Goal: Entertainment & Leisure: Consume media (video, audio)

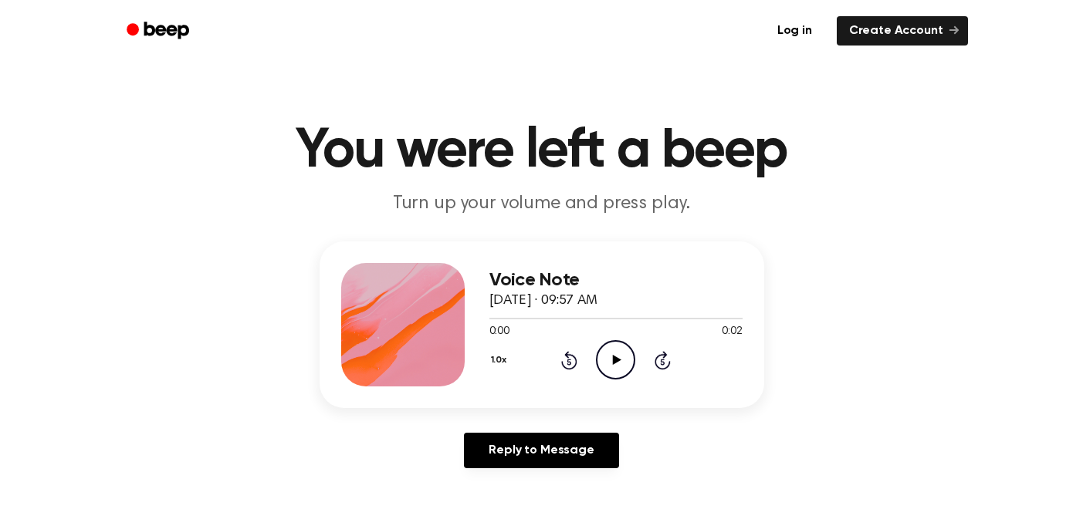
click at [620, 360] on icon at bounding box center [617, 360] width 8 height 10
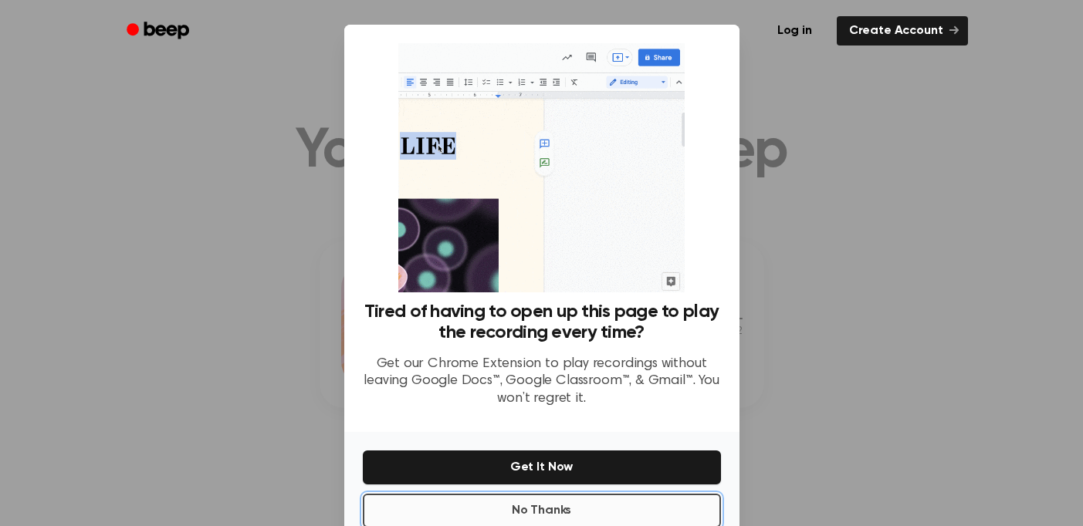
click at [533, 502] on button "No Thanks" at bounding box center [542, 511] width 358 height 34
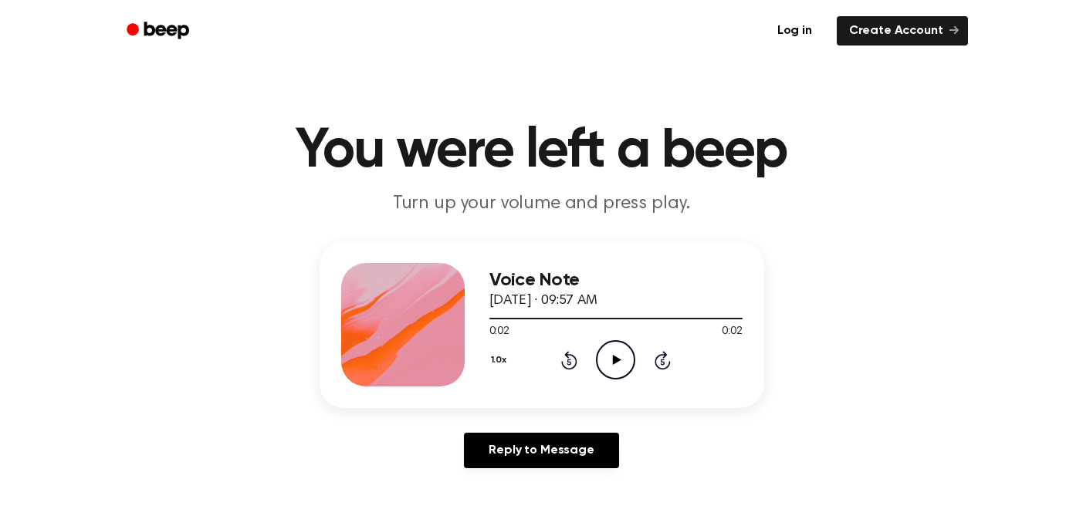
click at [615, 373] on icon "Play Audio" at bounding box center [615, 359] width 39 height 39
click at [620, 363] on icon "Play Audio" at bounding box center [615, 359] width 39 height 39
click at [615, 372] on icon "Play Audio" at bounding box center [615, 359] width 39 height 39
click at [615, 370] on icon "Play Audio" at bounding box center [615, 359] width 39 height 39
